Goal: Information Seeking & Learning: Learn about a topic

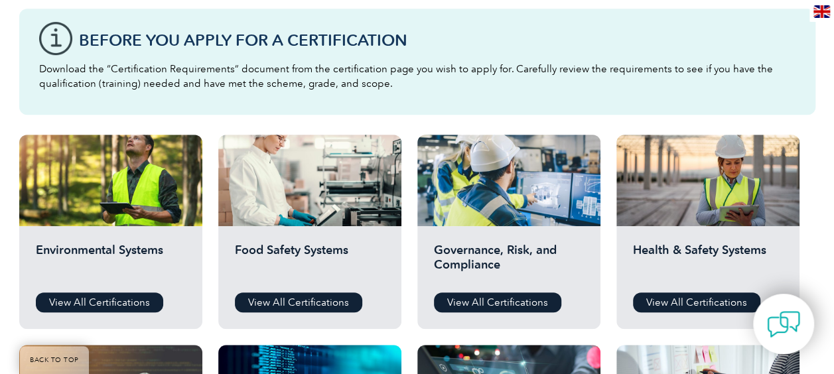
scroll to position [398, 0]
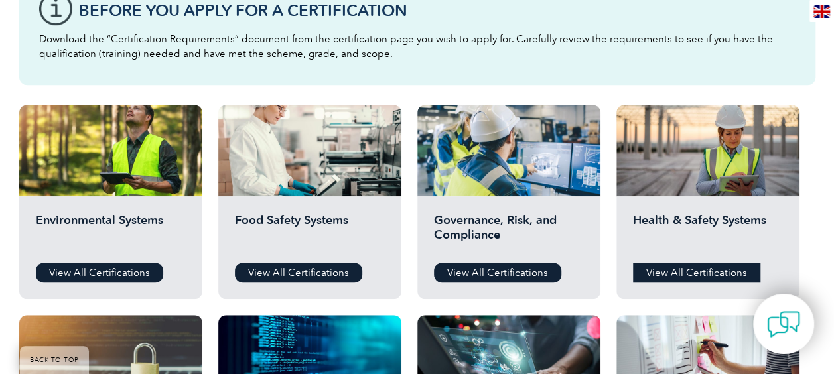
click at [700, 269] on link "View All Certifications" at bounding box center [696, 273] width 127 height 20
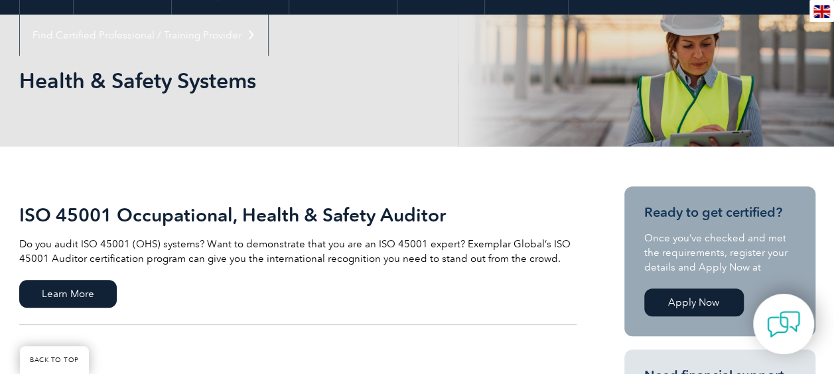
scroll to position [133, 0]
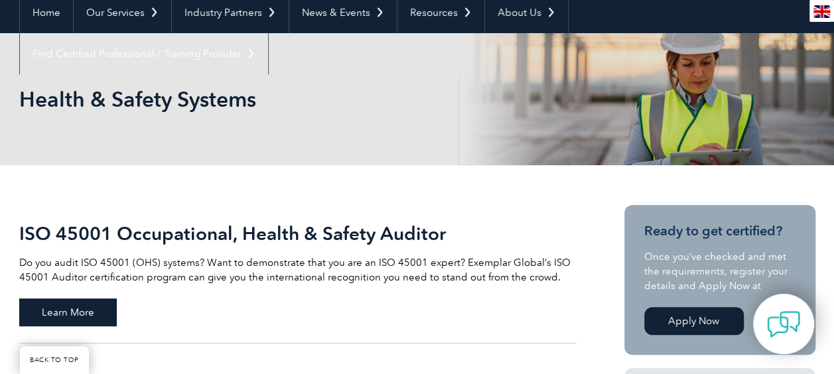
click at [105, 304] on span "Learn More" at bounding box center [67, 312] width 97 height 28
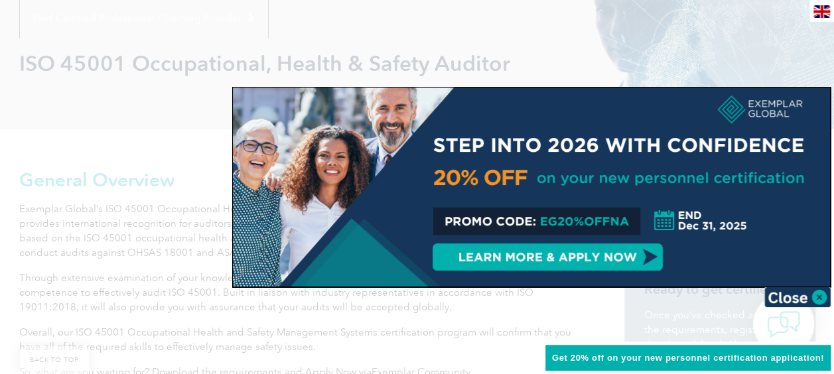
scroll to position [199, 0]
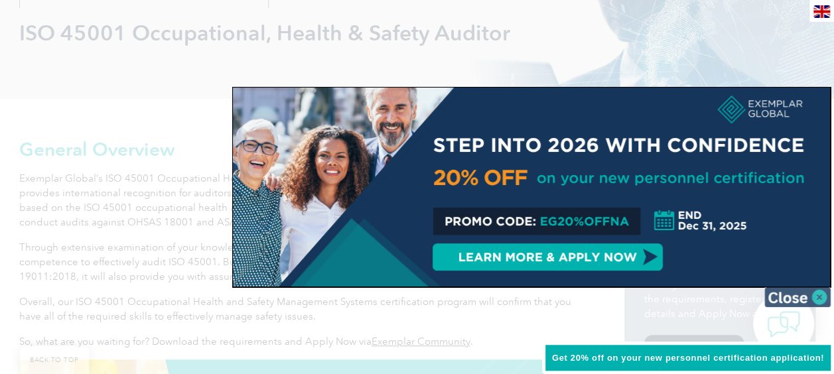
click at [813, 293] on img at bounding box center [797, 297] width 66 height 20
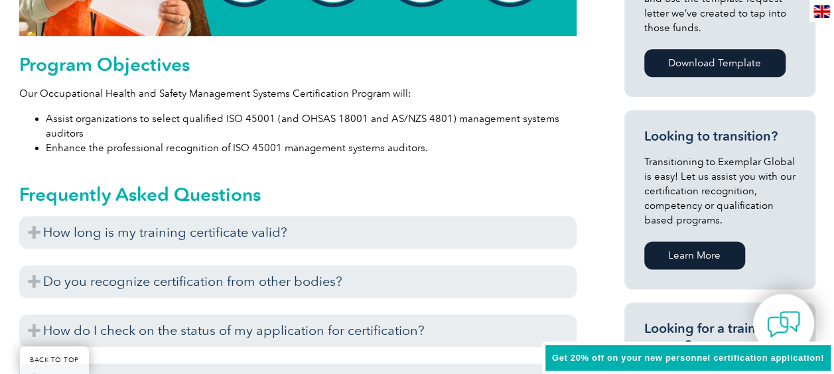
scroll to position [730, 0]
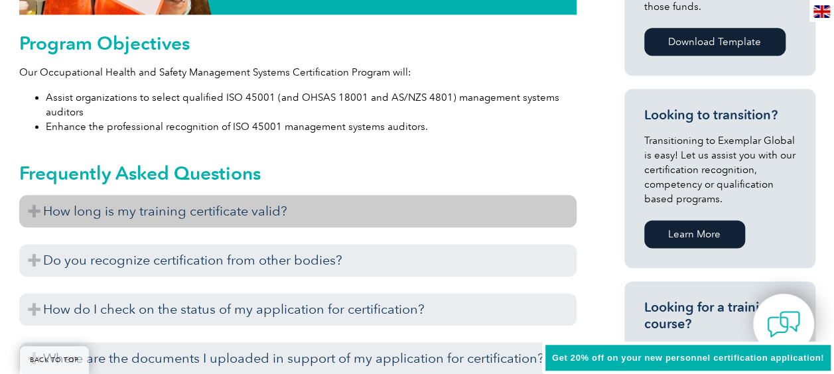
click at [35, 212] on h3 "How long is my training certificate valid?" at bounding box center [297, 211] width 557 height 32
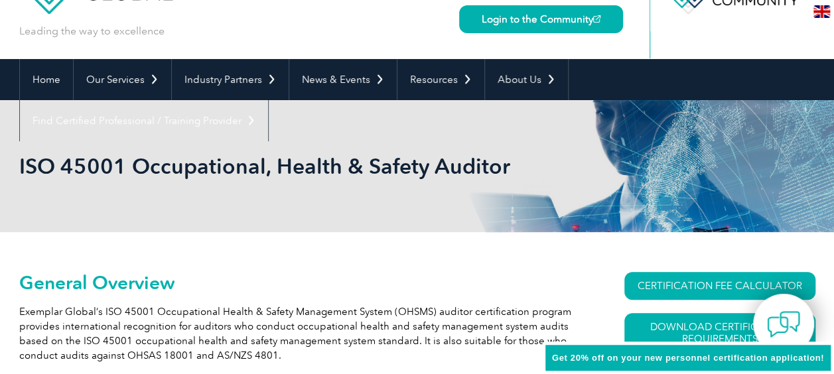
scroll to position [0, 0]
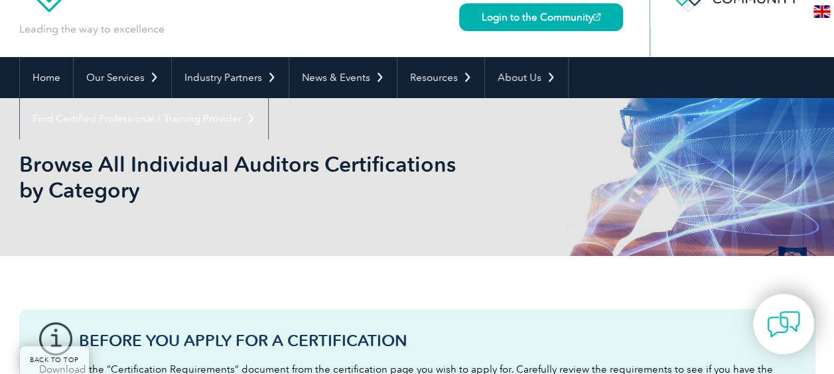
scroll to position [66, 0]
